Goal: Transaction & Acquisition: Purchase product/service

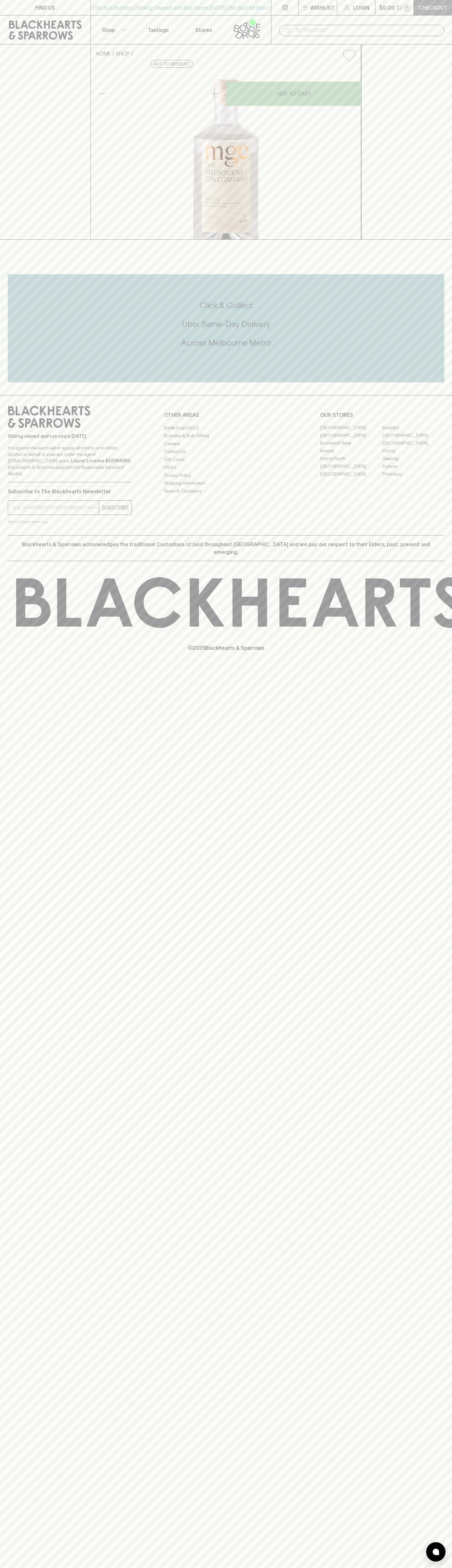
click at [423, 1] on link "Checkout" at bounding box center [433, 7] width 38 height 15
click at [451, 56] on html "FIND US | No Bad Bottles | Sibling Owned and Run Since [DATE] | No Bad Bottles …" at bounding box center [226, 784] width 452 height 1568
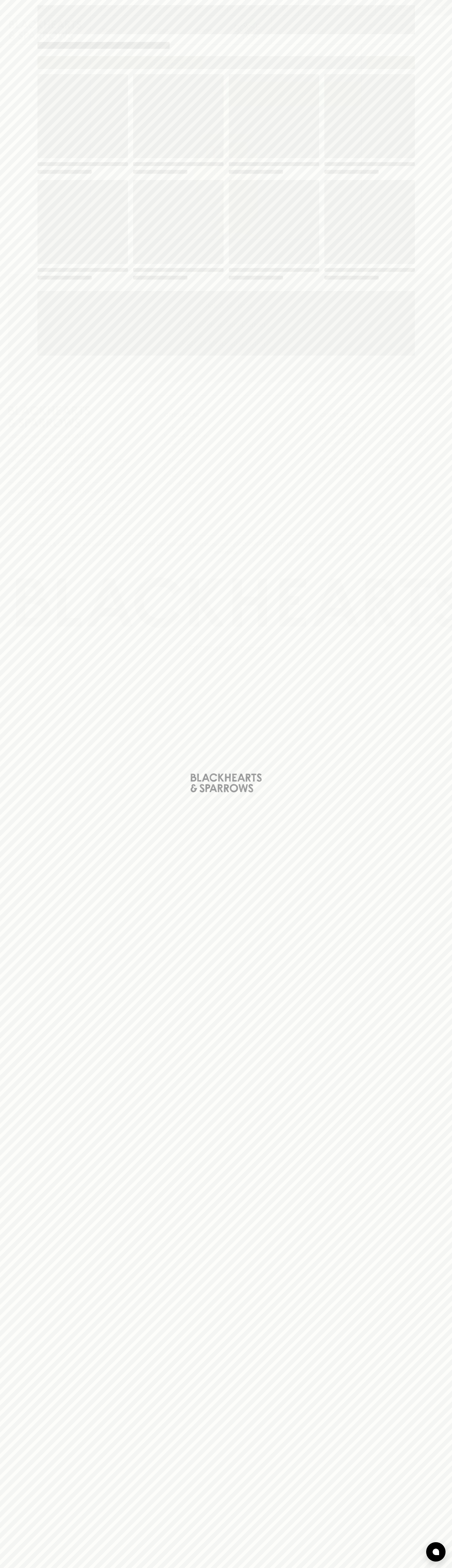
click at [406, 1567] on html "FIND US | No Bad Bottles | Sibling Owned and Run Since [DATE] | No Bad Bottles …" at bounding box center [226, 784] width 452 height 1568
click at [12, 1357] on div "Loading" at bounding box center [226, 784] width 452 height 1568
